Goal: Task Accomplishment & Management: Use online tool/utility

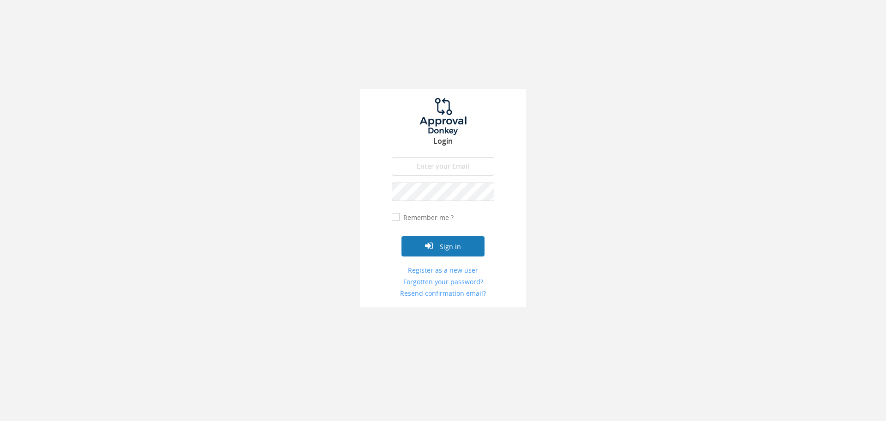
type input "[PERSON_NAME][EMAIL_ADDRESS][PERSON_NAME][DOMAIN_NAME]"
click at [468, 242] on button "Sign in" at bounding box center [443, 246] width 83 height 20
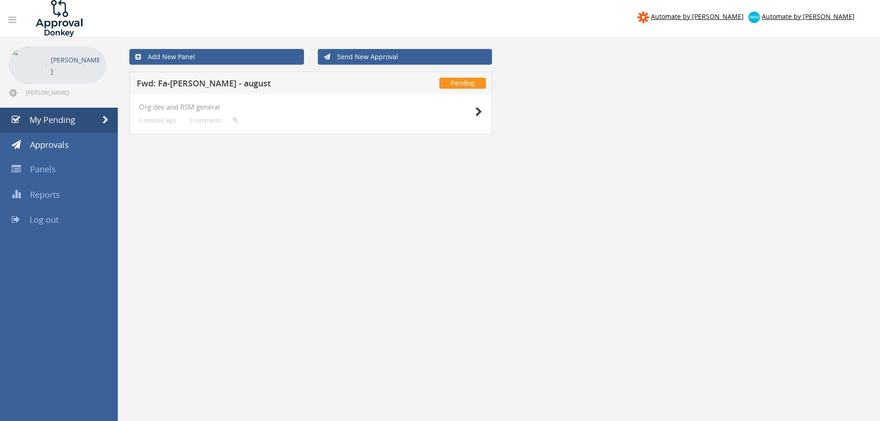
click at [242, 84] on h5 "Fwd: Fa-[PERSON_NAME] - august" at bounding box center [258, 85] width 243 height 12
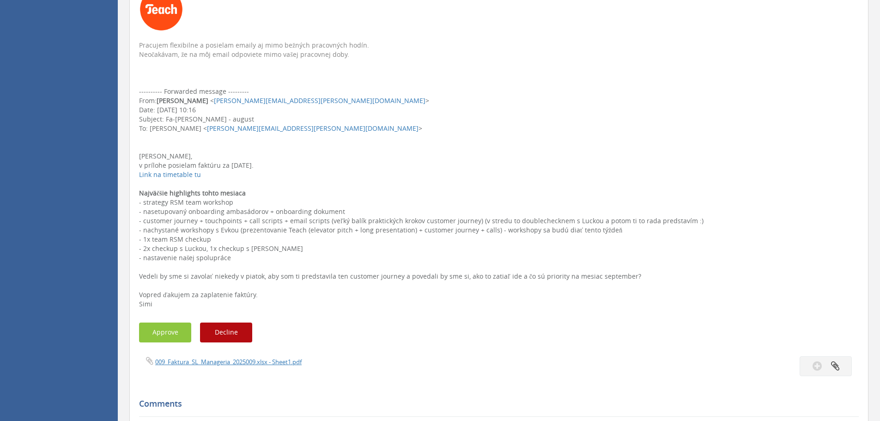
scroll to position [323, 0]
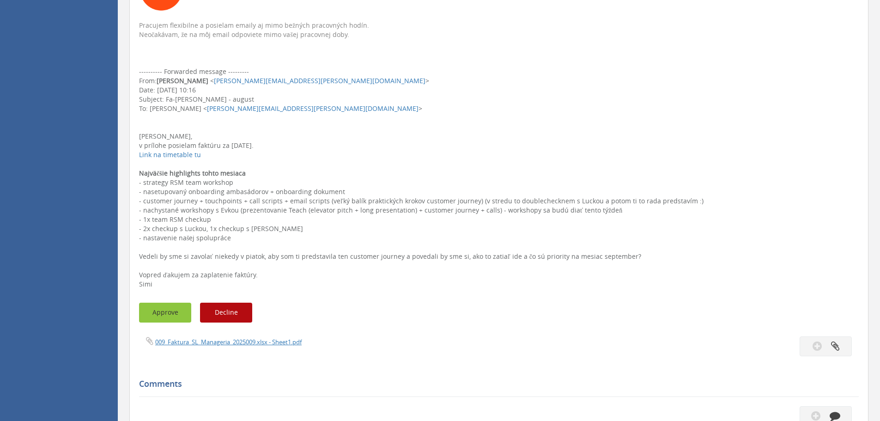
click at [175, 311] on button "Approve" at bounding box center [165, 312] width 52 height 20
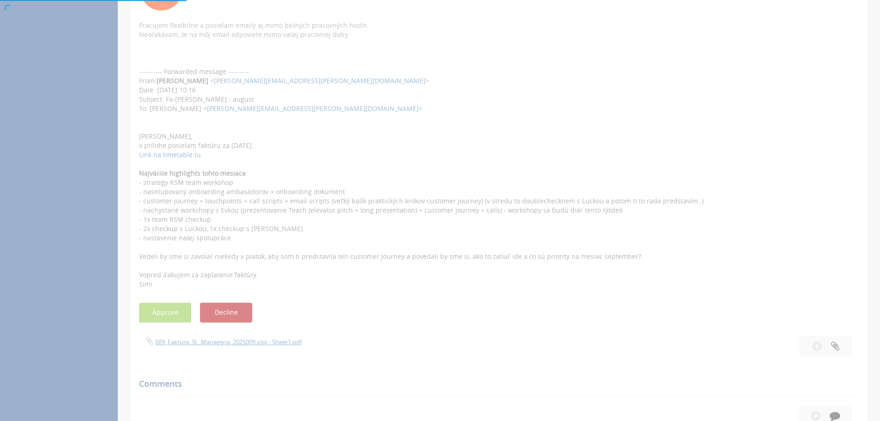
scroll to position [37, 0]
